Goal: Information Seeking & Learning: Learn about a topic

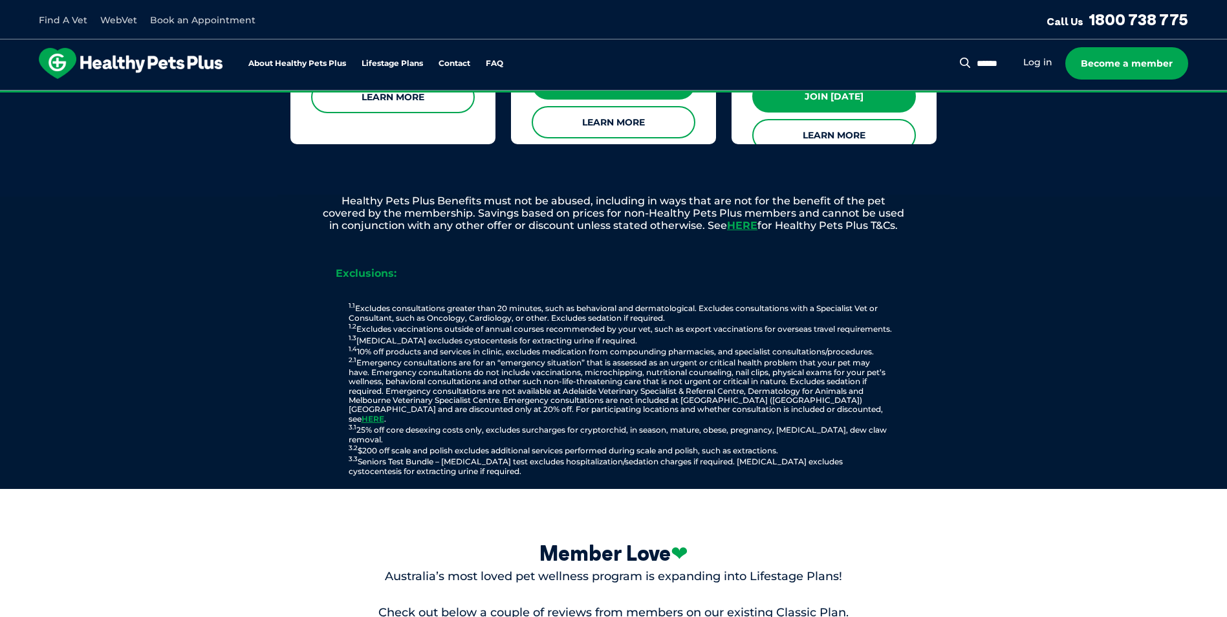
scroll to position [1358, 0]
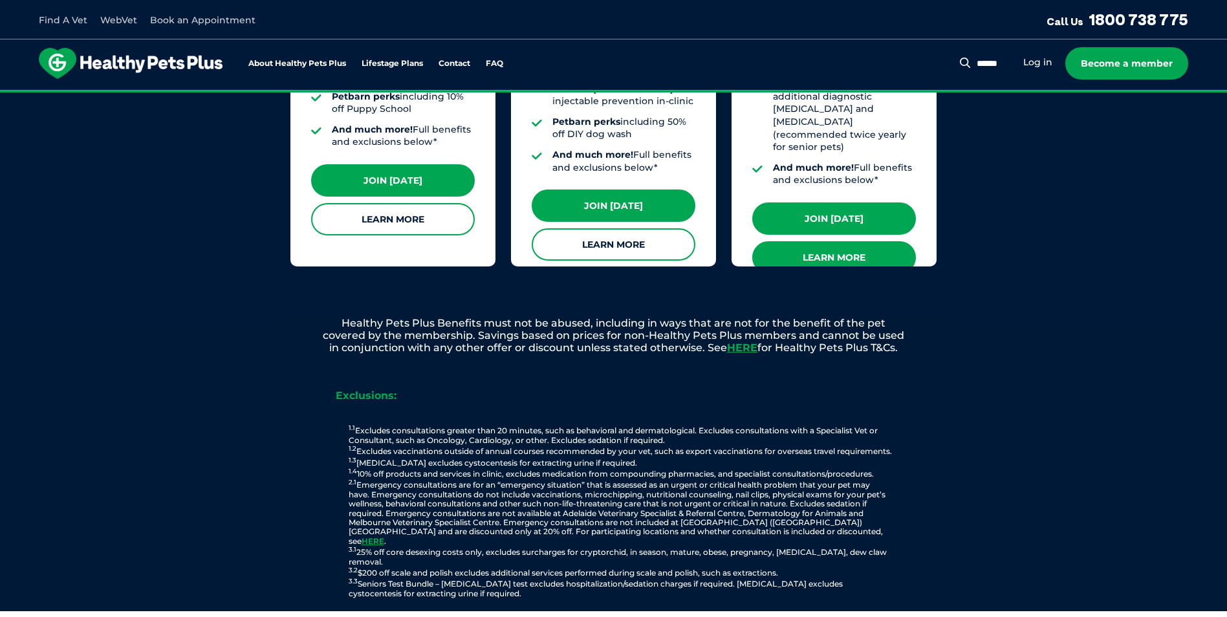
click at [863, 241] on link "Learn More" at bounding box center [834, 257] width 164 height 32
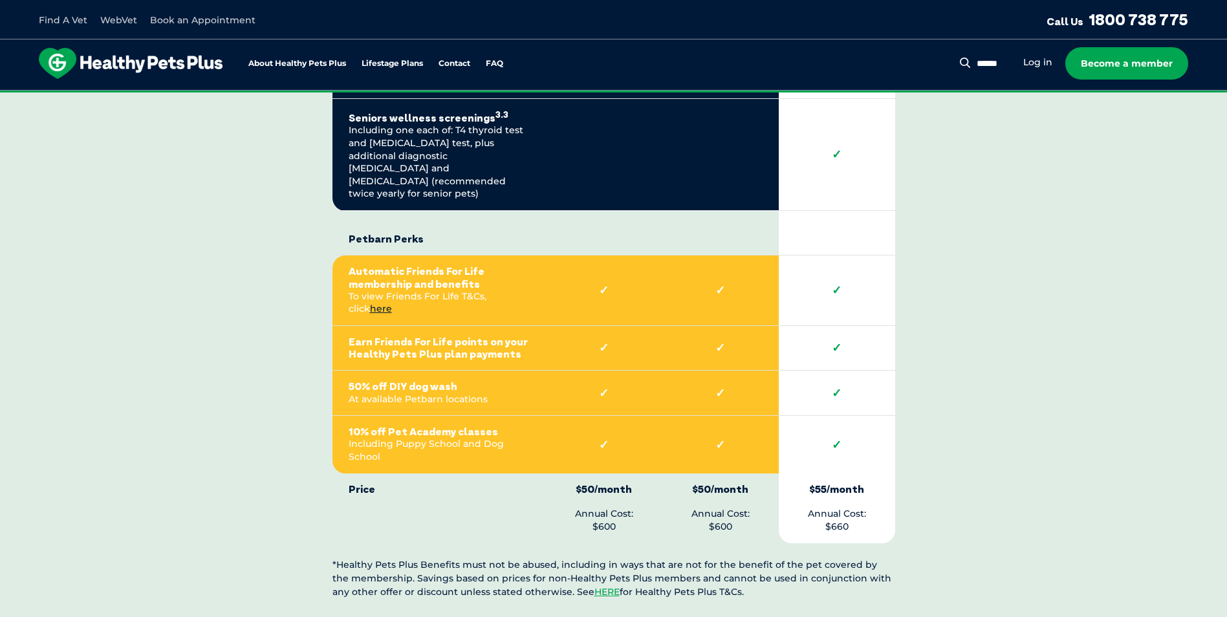
scroll to position [3363, 0]
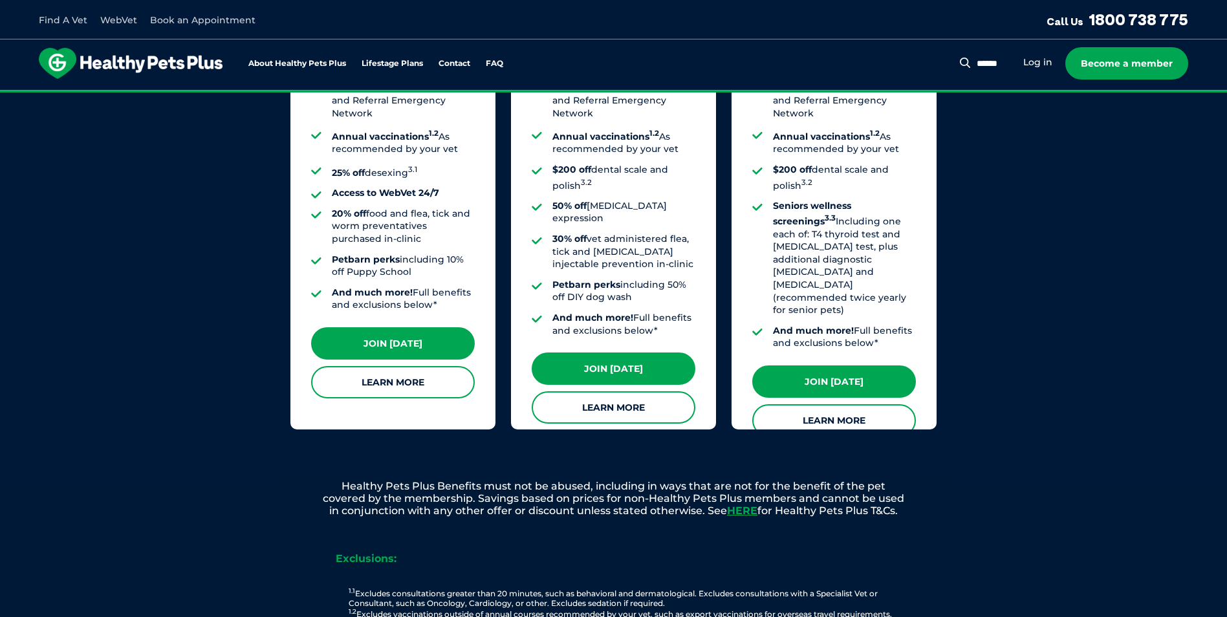
scroll to position [1337, 0]
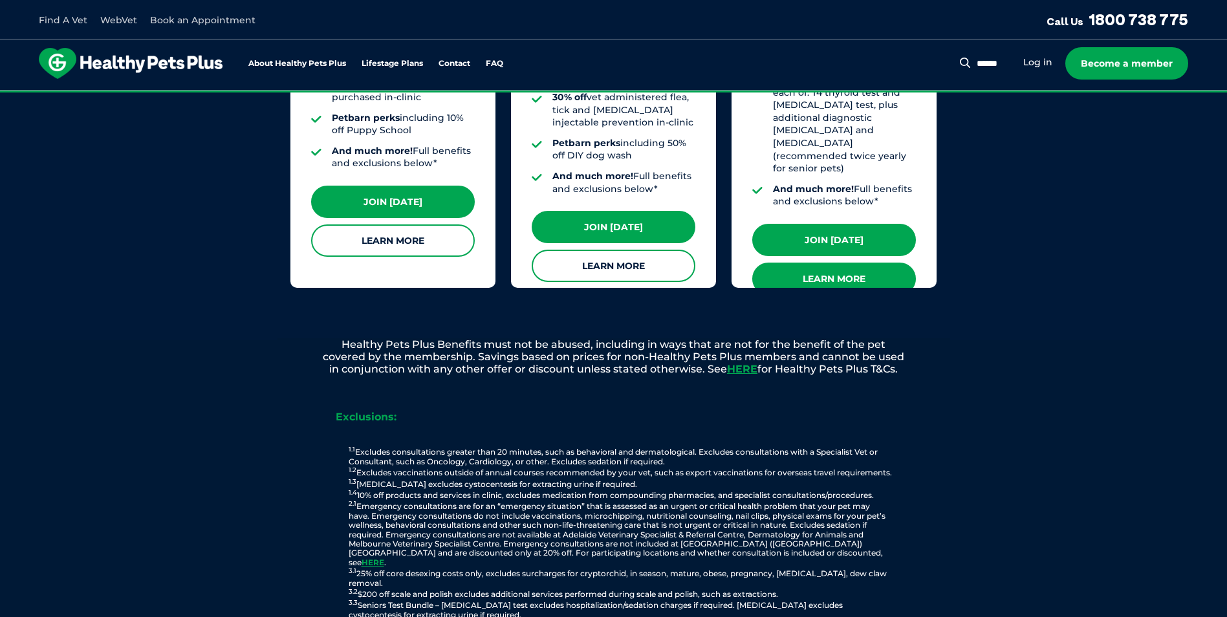
click at [880, 263] on link "Learn More" at bounding box center [834, 279] width 164 height 32
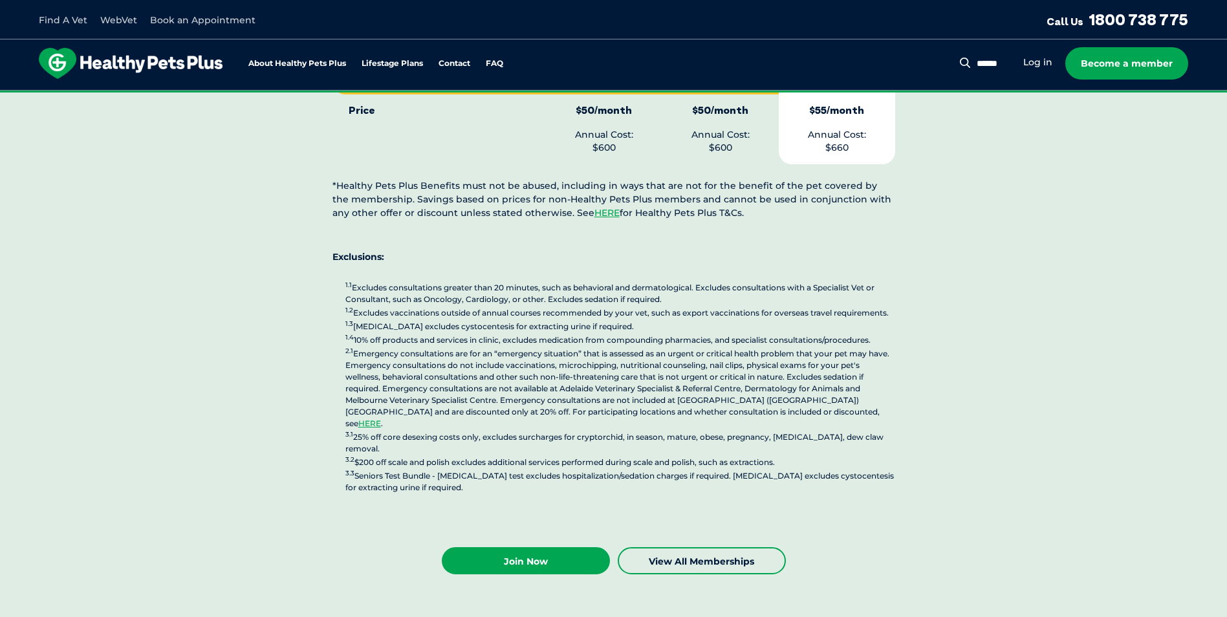
scroll to position [3395, 0]
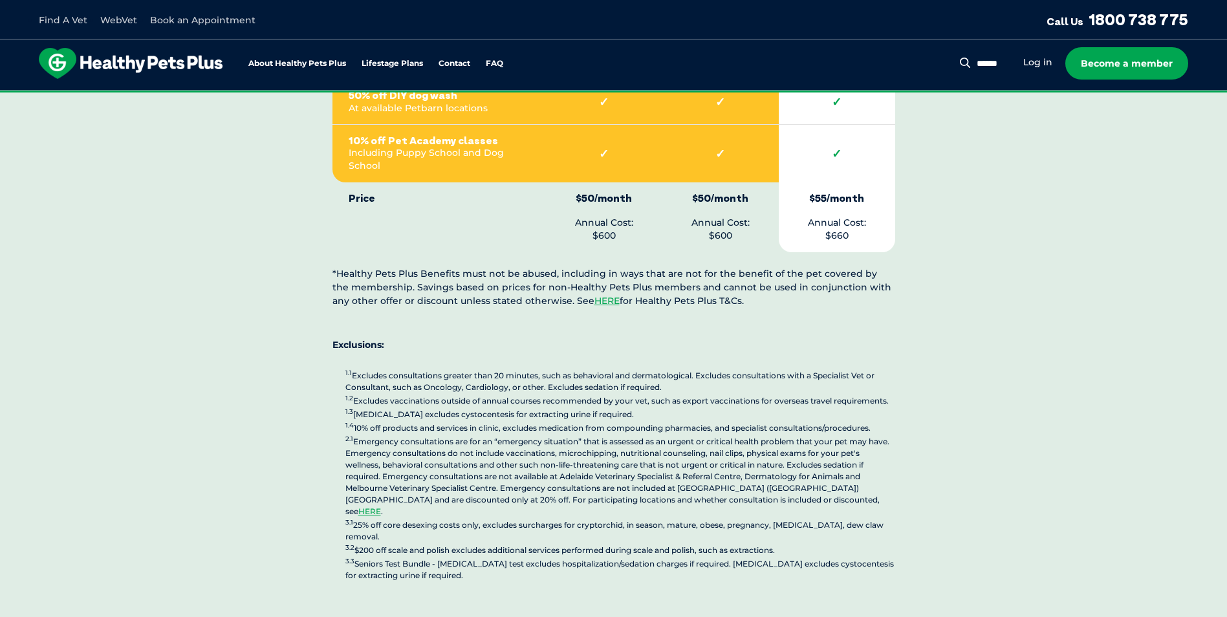
drag, startPoint x: 343, startPoint y: 455, endPoint x: 792, endPoint y: 456, distance: 448.2
copy p "3.2 $200 off scale and polish excludes additional services performed during sca…"
